Goal: Register for event/course

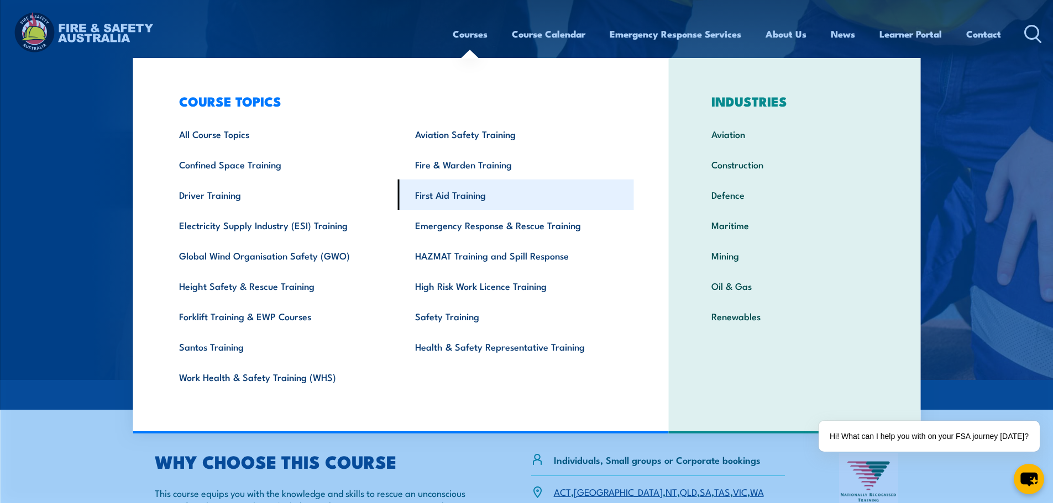
click at [446, 193] on link "First Aid Training" at bounding box center [516, 195] width 236 height 30
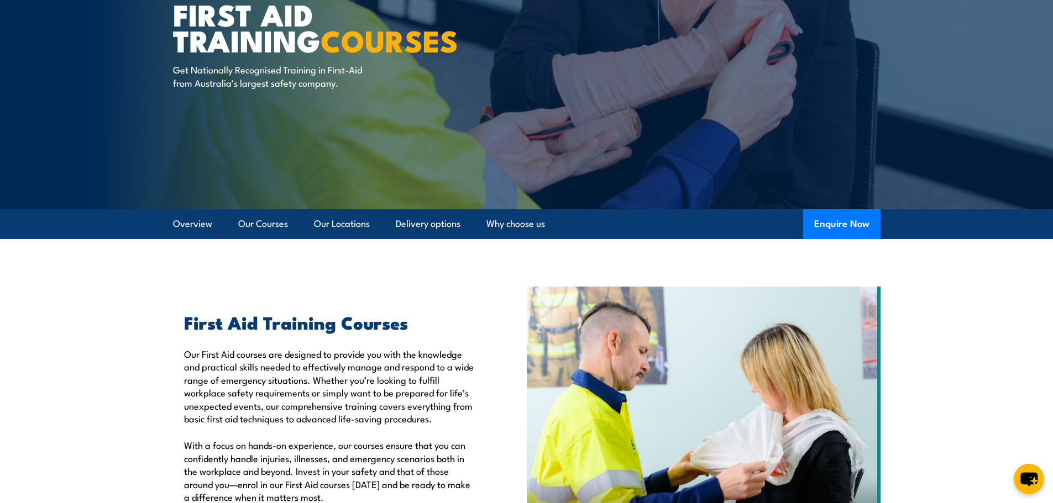
scroll to position [55, 0]
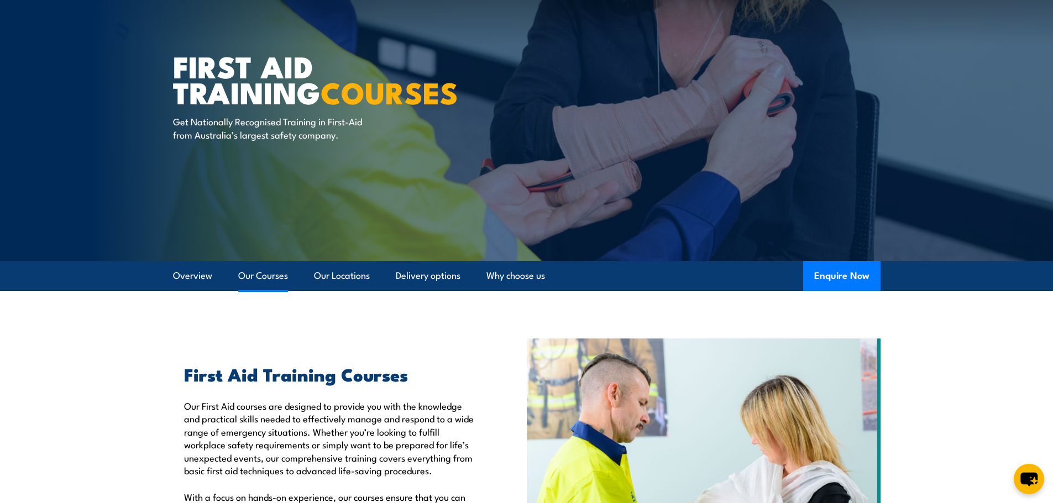
click at [253, 279] on link "Our Courses" at bounding box center [263, 275] width 50 height 29
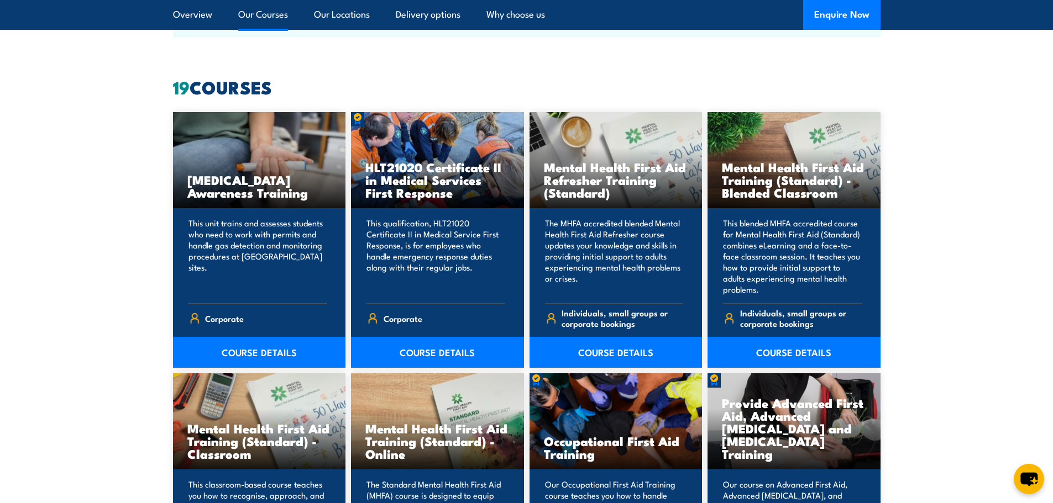
scroll to position [838, 0]
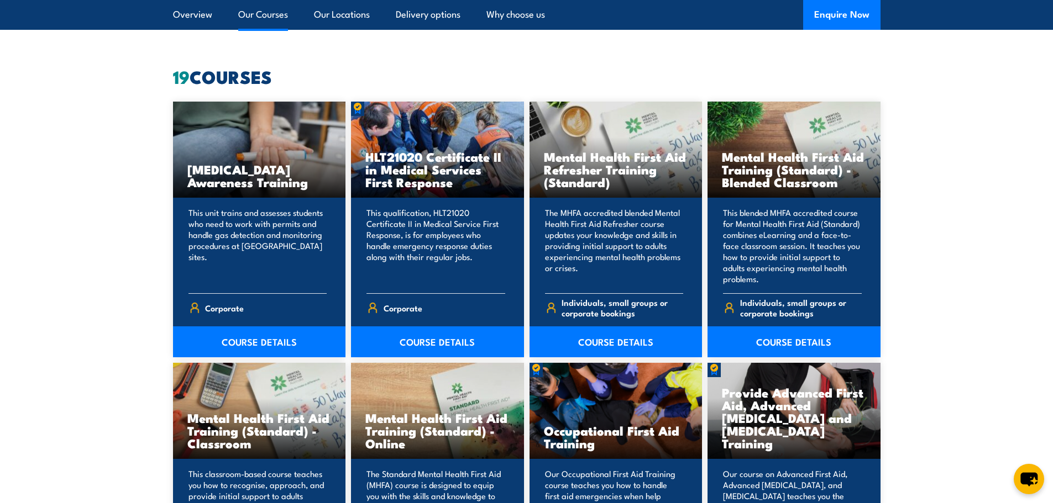
click at [270, 8] on link "Our Courses" at bounding box center [263, 14] width 50 height 29
click at [323, 15] on link "Our Locations" at bounding box center [342, 14] width 56 height 29
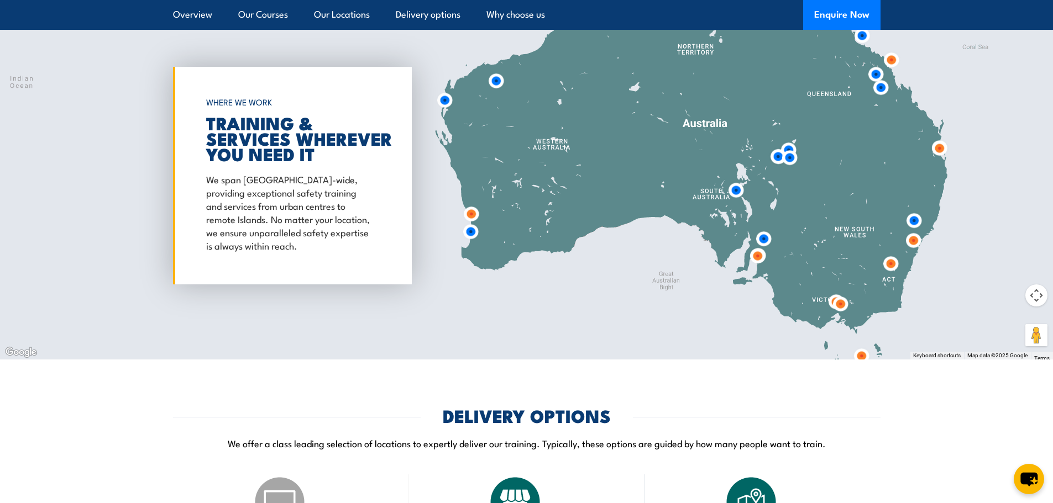
scroll to position [2262, 0]
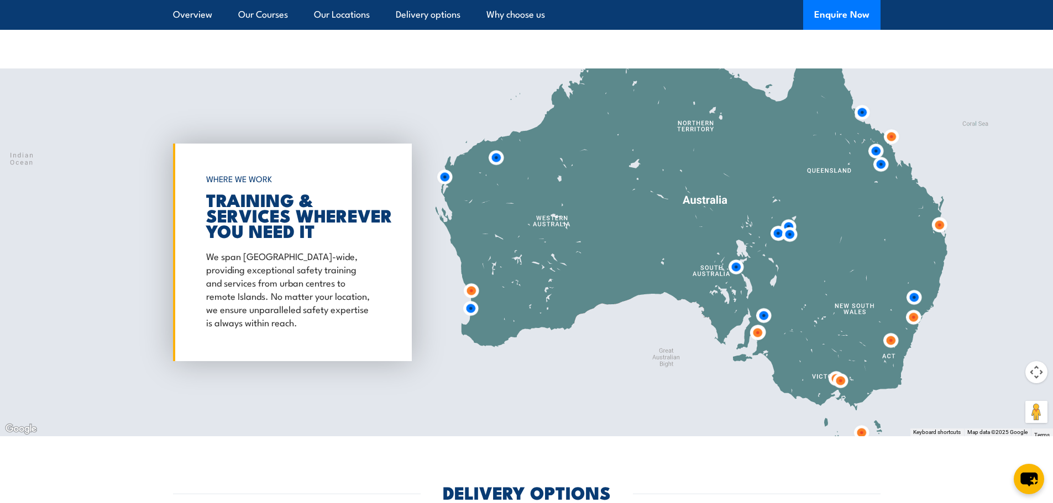
click at [878, 164] on img at bounding box center [880, 164] width 20 height 20
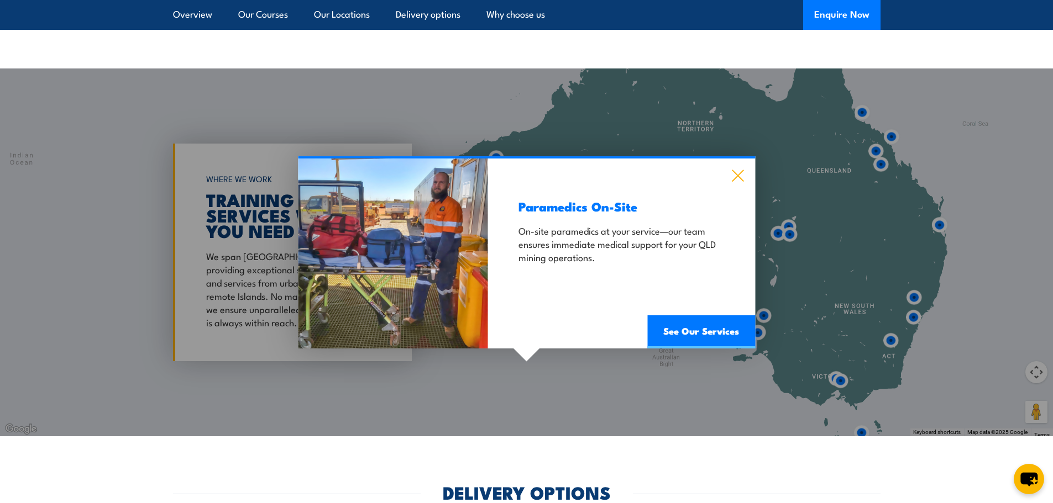
click at [734, 175] on icon at bounding box center [737, 176] width 13 height 12
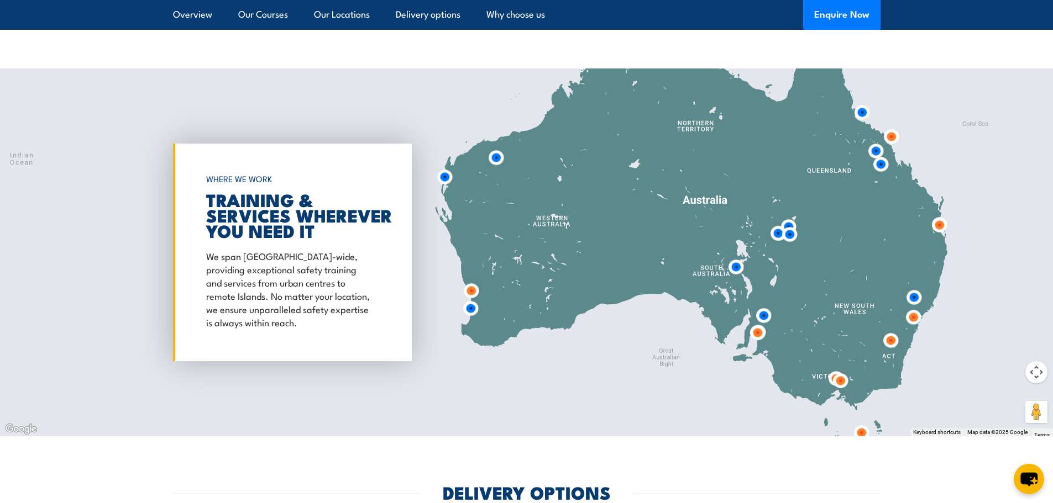
click at [873, 150] on img at bounding box center [875, 151] width 20 height 20
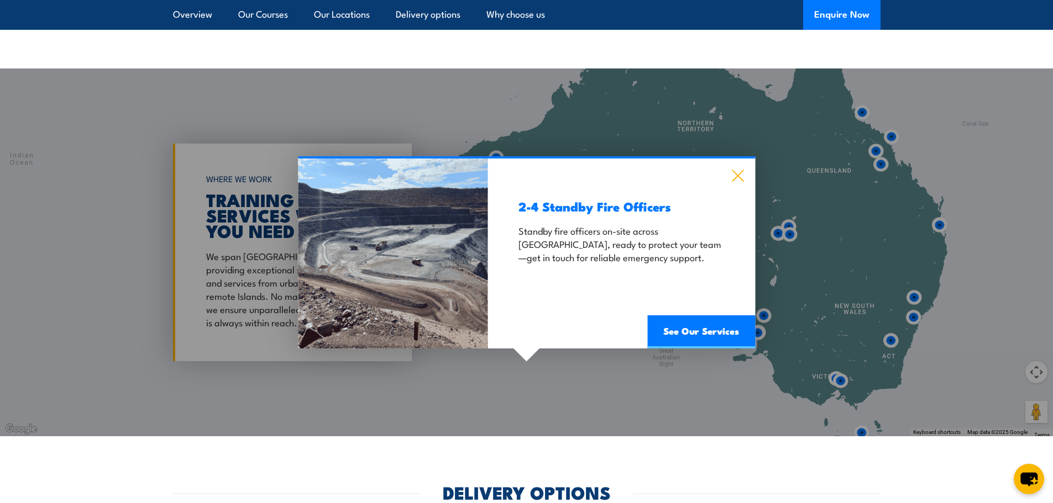
click at [734, 173] on icon at bounding box center [738, 176] width 12 height 12
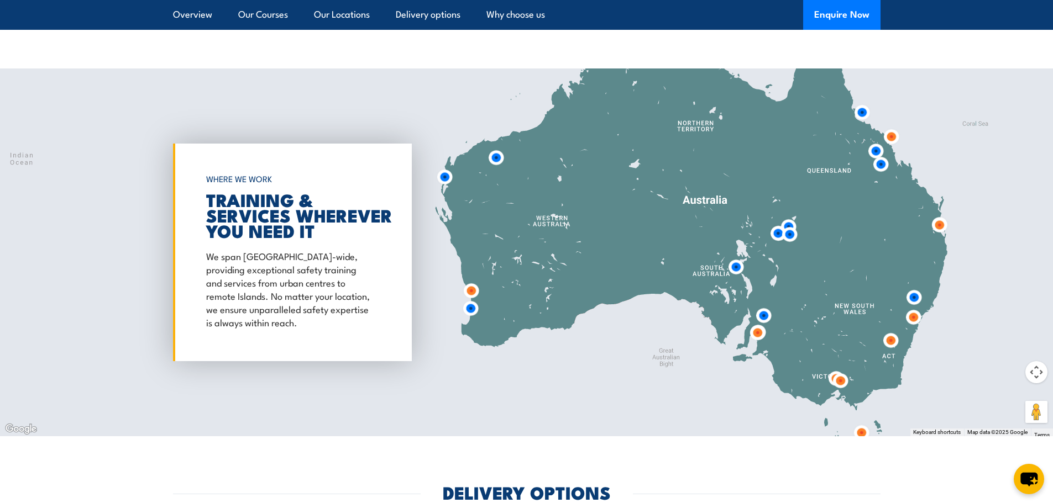
click at [888, 137] on img at bounding box center [891, 137] width 20 height 20
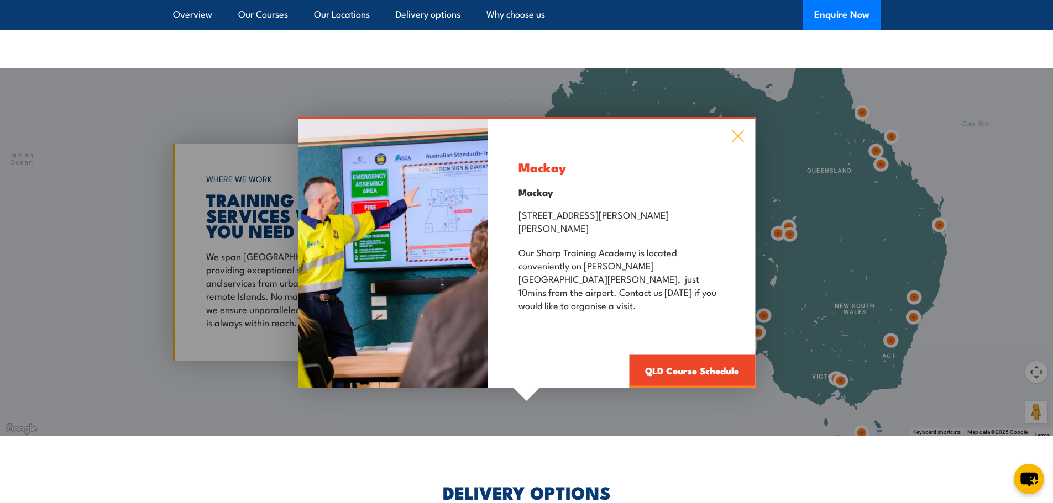
click at [737, 143] on icon at bounding box center [737, 136] width 13 height 12
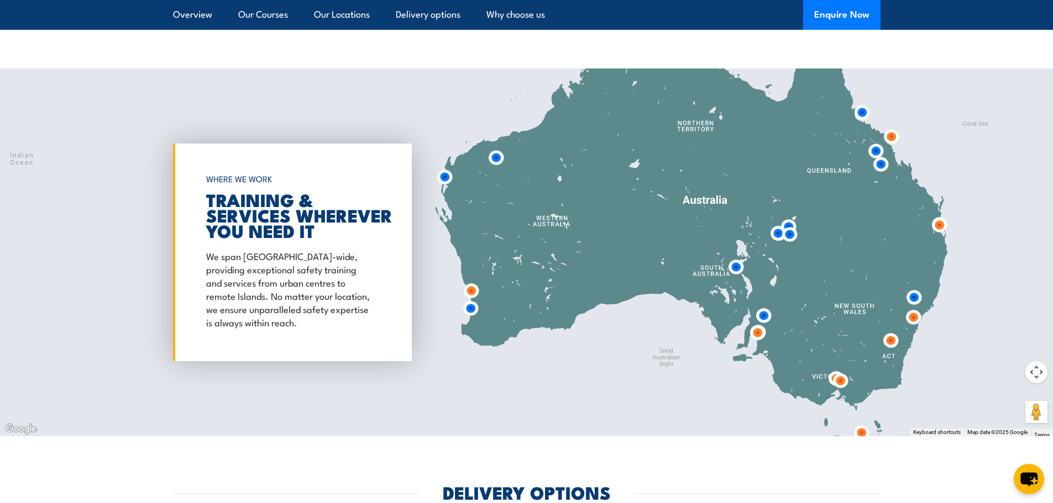
click at [944, 226] on img at bounding box center [939, 225] width 20 height 20
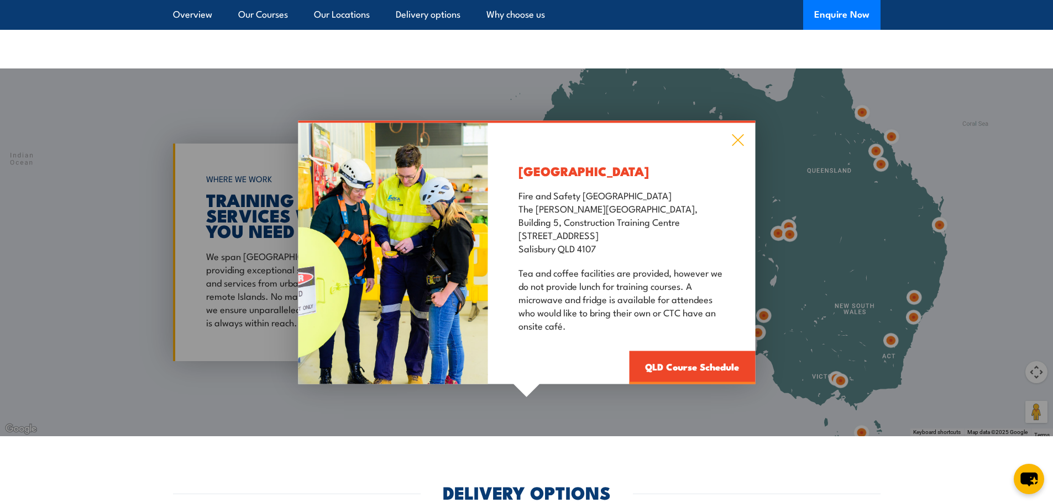
click at [734, 139] on icon at bounding box center [737, 140] width 13 height 12
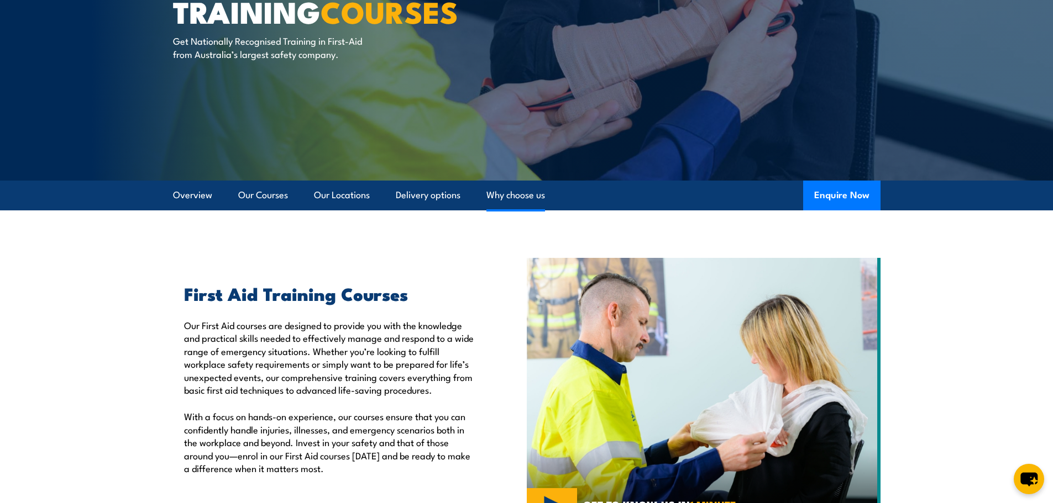
scroll to position [122, 0]
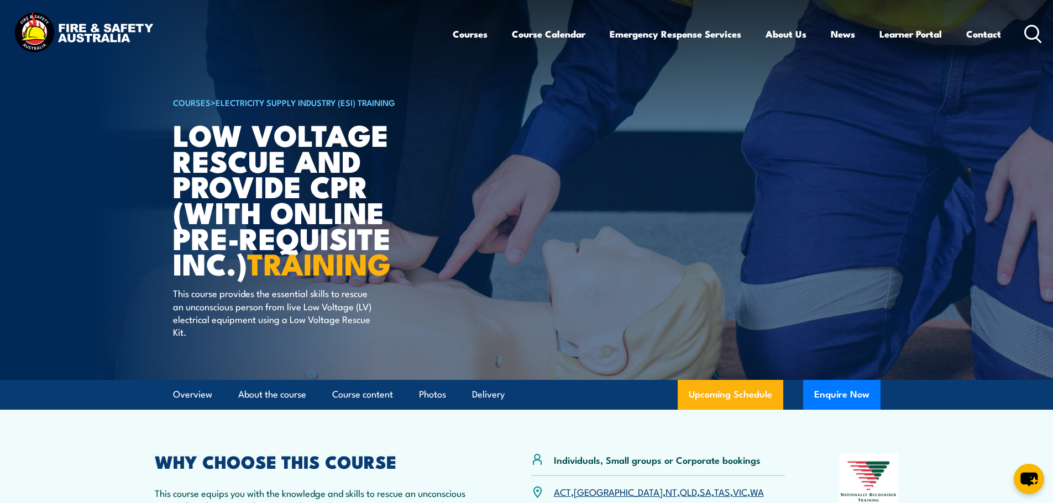
scroll to position [221, 0]
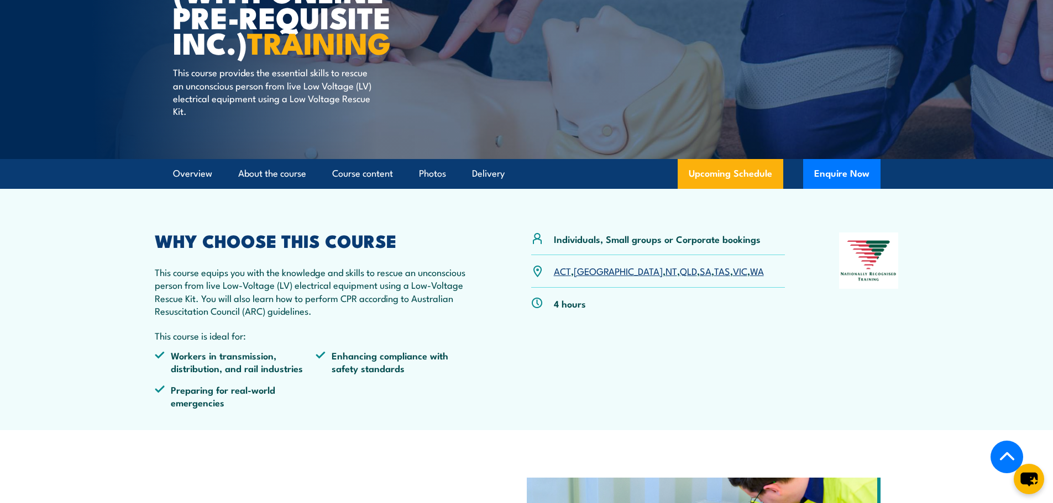
click at [680, 266] on link "QLD" at bounding box center [688, 270] width 17 height 13
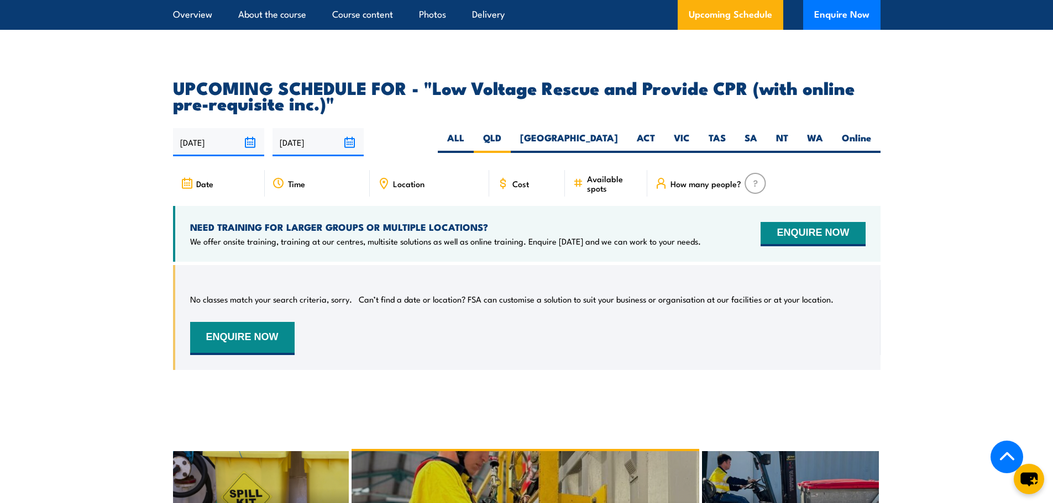
scroll to position [1504, 0]
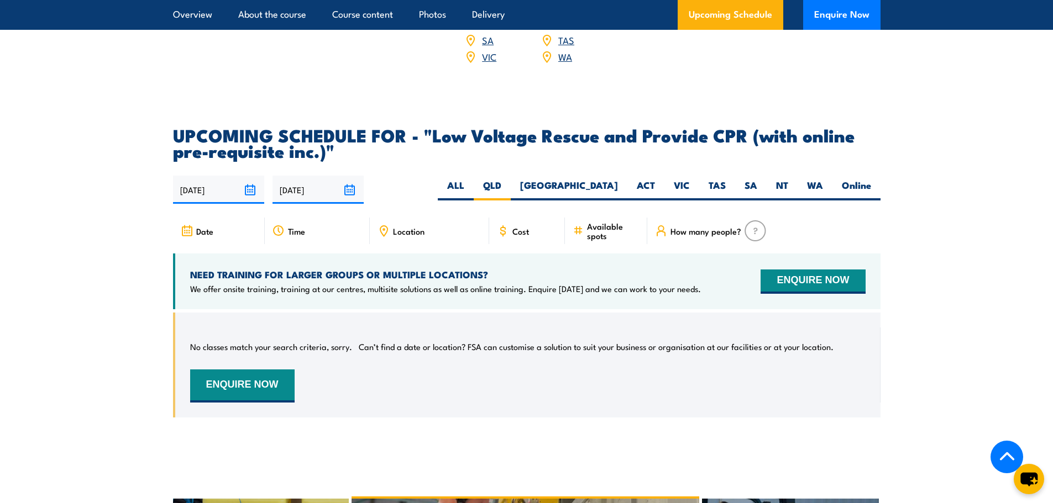
click at [419, 227] on span "Location" at bounding box center [408, 231] width 31 height 9
